Goal: Information Seeking & Learning: Understand process/instructions

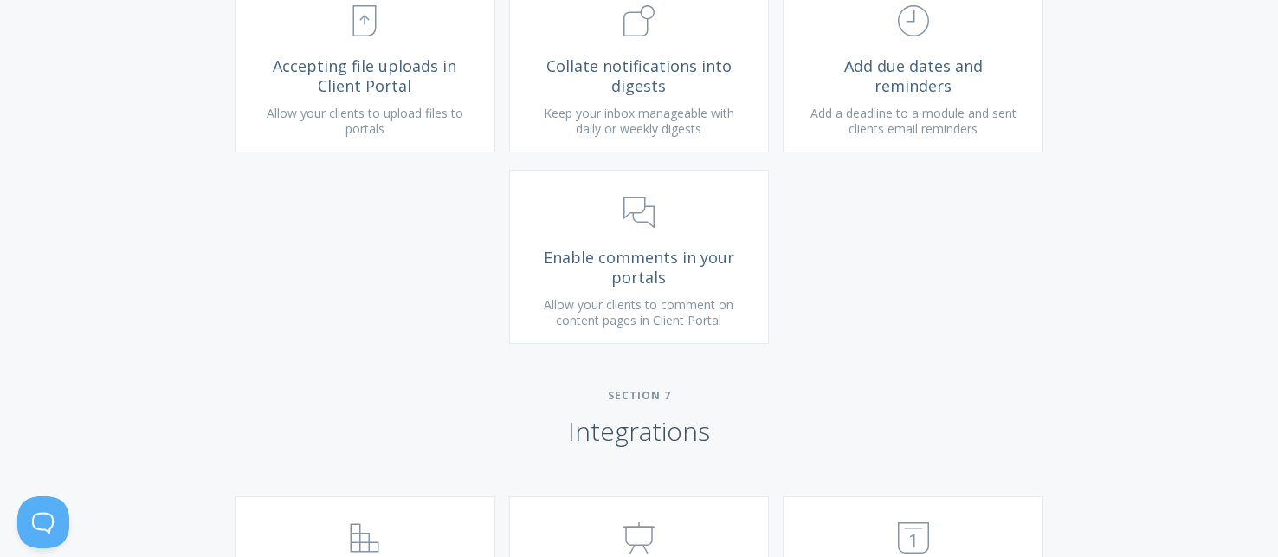
scroll to position [3349, 0]
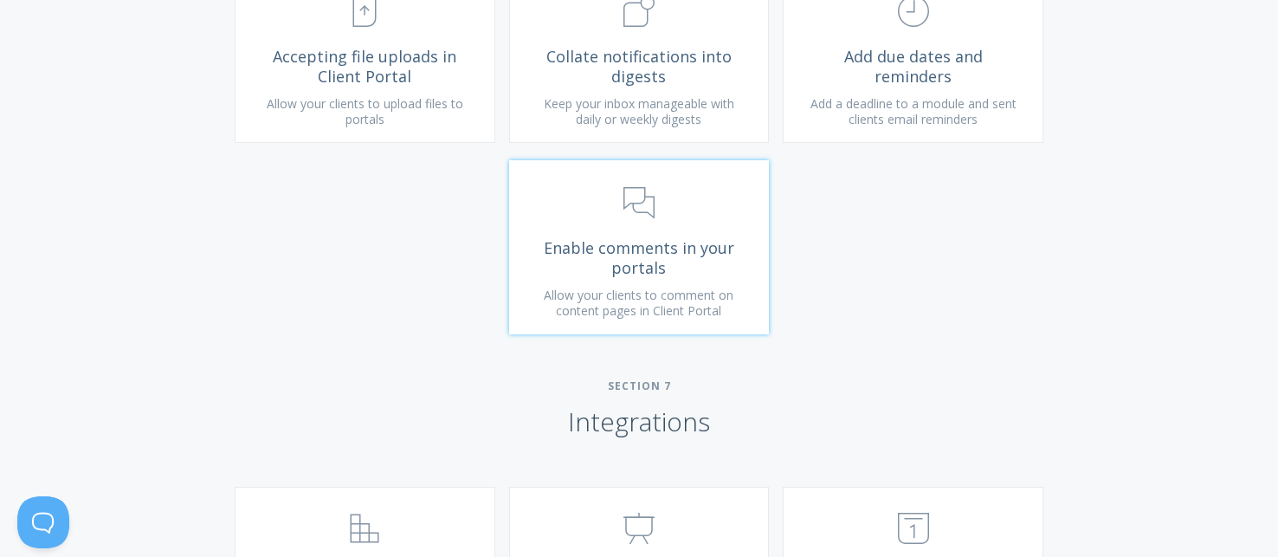
click at [560, 275] on span "Enable comments in your portals" at bounding box center [639, 257] width 207 height 39
